Goal: Check status: Check status

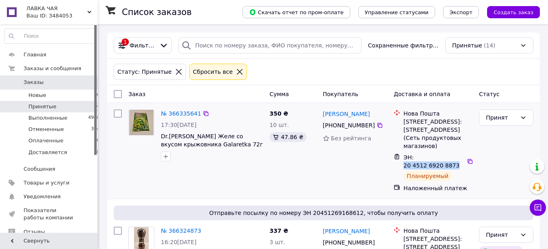
drag, startPoint x: 456, startPoint y: 168, endPoint x: 403, endPoint y: 169, distance: 53.2
click at [403, 169] on div "ЭН: 20 4512 6920 8873" at bounding box center [433, 162] width 63 height 18
click at [471, 162] on icon at bounding box center [469, 161] width 5 height 5
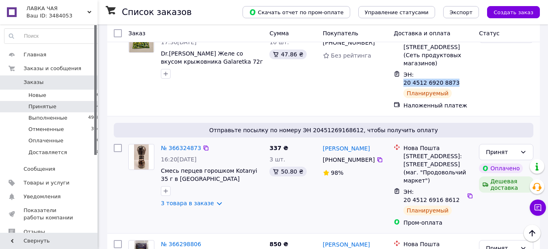
scroll to position [124, 0]
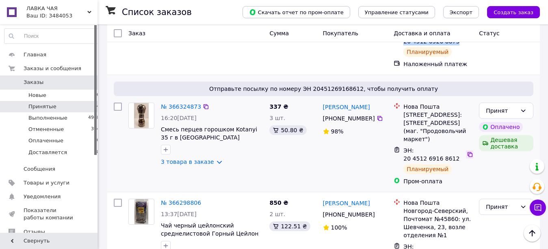
click at [469, 153] on icon at bounding box center [469, 154] width 5 height 5
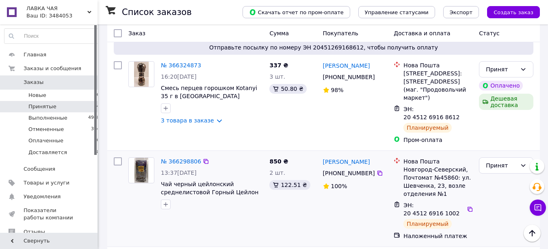
scroll to position [207, 0]
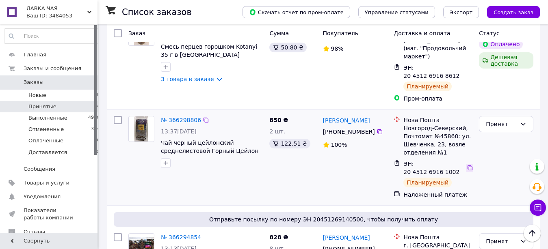
click at [468, 168] on icon at bounding box center [469, 168] width 6 height 6
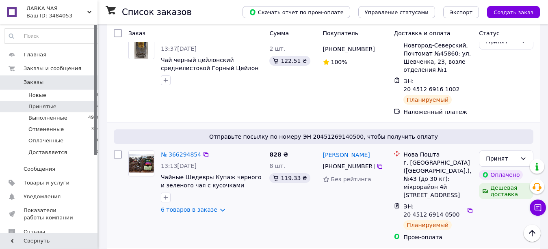
scroll to position [331, 0]
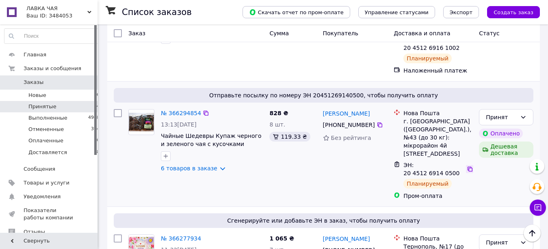
click at [469, 170] on icon at bounding box center [469, 169] width 6 height 6
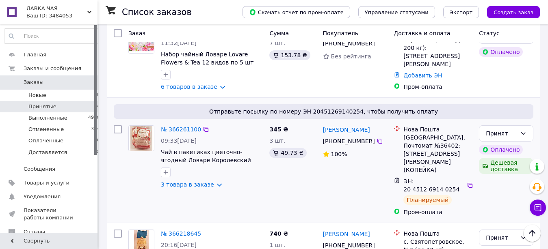
scroll to position [580, 0]
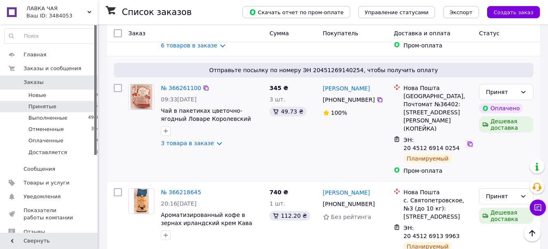
click at [467, 142] on icon at bounding box center [469, 144] width 5 height 5
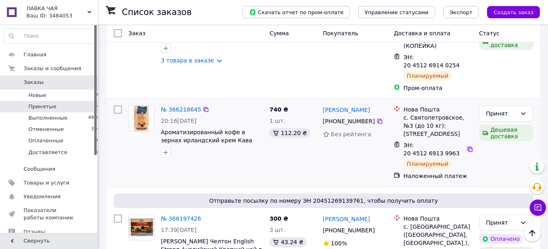
click at [468, 147] on icon at bounding box center [469, 149] width 5 height 5
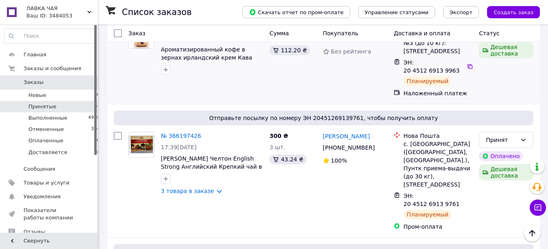
scroll to position [787, 0]
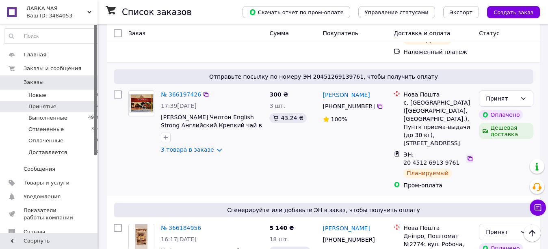
click at [469, 155] on icon at bounding box center [469, 158] width 6 height 6
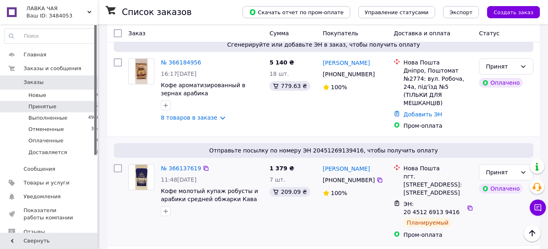
scroll to position [994, 0]
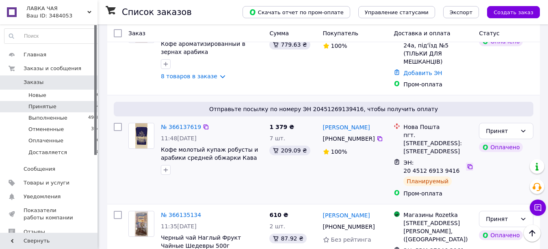
click at [470, 164] on icon at bounding box center [469, 166] width 5 height 5
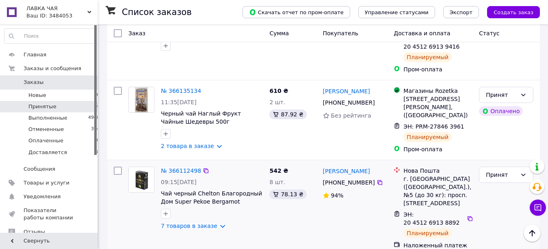
scroll to position [1159, 0]
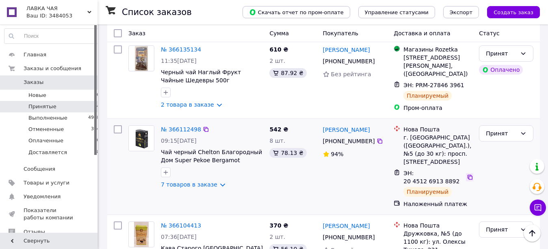
click at [469, 174] on icon at bounding box center [469, 177] width 6 height 6
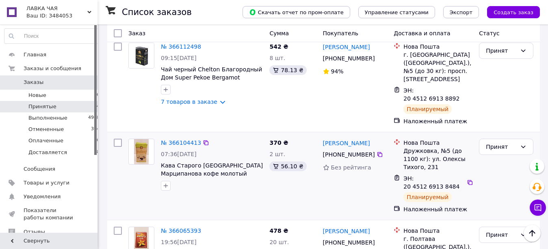
scroll to position [1284, 0]
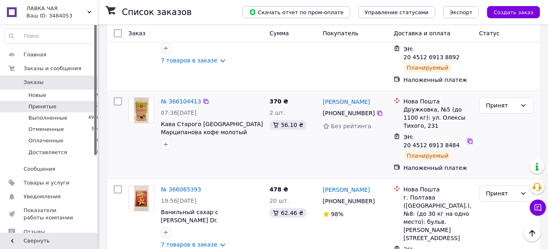
click at [469, 138] on icon at bounding box center [469, 141] width 6 height 6
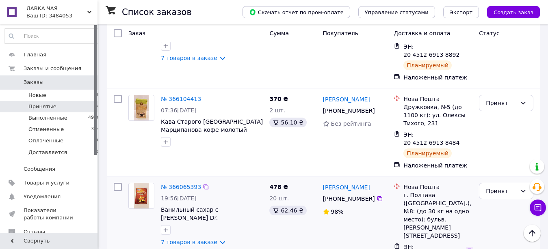
click at [469, 248] on icon at bounding box center [469, 251] width 6 height 6
drag, startPoint x: 71, startPoint y: 101, endPoint x: 89, endPoint y: 104, distance: 17.6
click at [71, 102] on li "Принятые 14" at bounding box center [52, 106] width 104 height 11
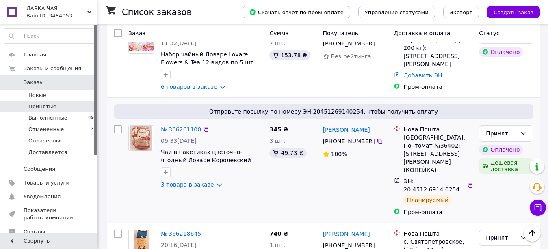
scroll to position [621, 0]
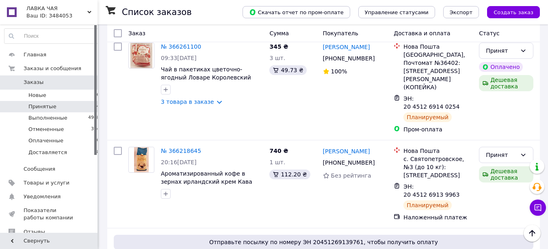
click at [38, 104] on span "Принятые" at bounding box center [42, 106] width 28 height 7
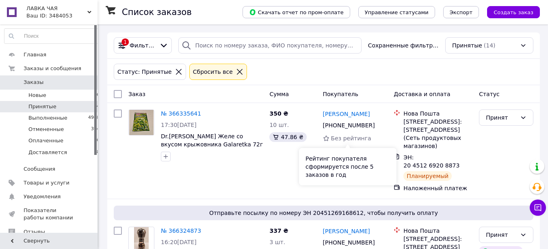
scroll to position [124, 0]
